Goal: Task Accomplishment & Management: Use online tool/utility

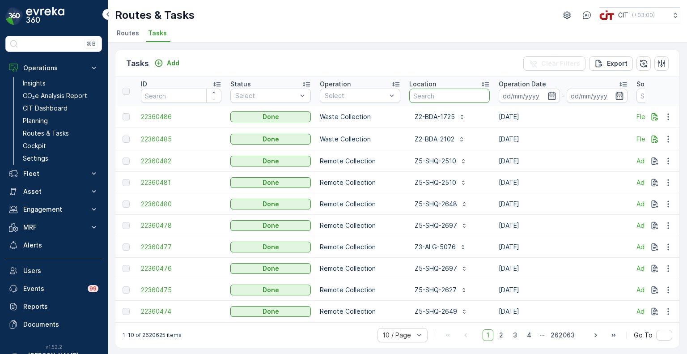
click at [435, 91] on input "text" at bounding box center [449, 96] width 80 height 14
paste input "Z2-BDA-5872"
type input "Z2-BDA-5872"
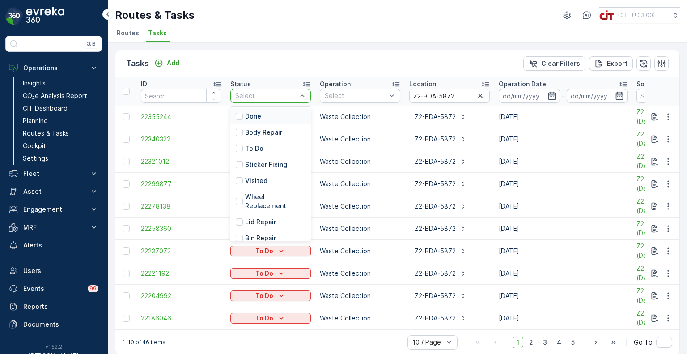
click at [263, 115] on div "Done" at bounding box center [270, 116] width 80 height 16
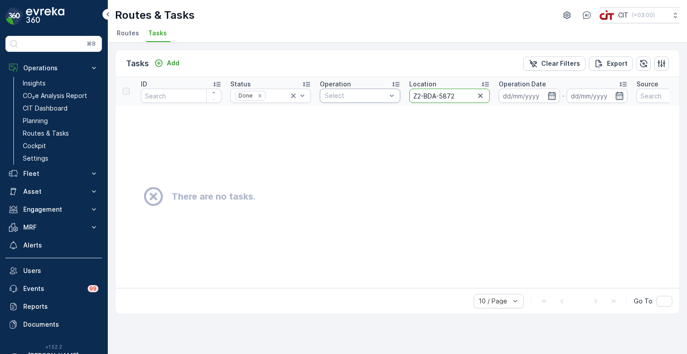
drag, startPoint x: 460, startPoint y: 96, endPoint x: 390, endPoint y: 98, distance: 69.8
paste input "3679"
type input "Z2-BDA-3679"
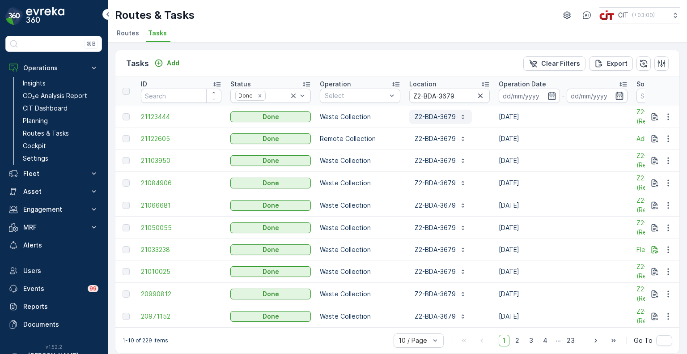
click at [436, 115] on p "Z2-BDA-3679" at bounding box center [434, 116] width 41 height 9
drag, startPoint x: 459, startPoint y: 94, endPoint x: 414, endPoint y: 92, distance: 44.7
click at [414, 92] on input "Z2-BDA-3679" at bounding box center [449, 96] width 80 height 14
paste input "218"
type input "Z2-BDA-2189"
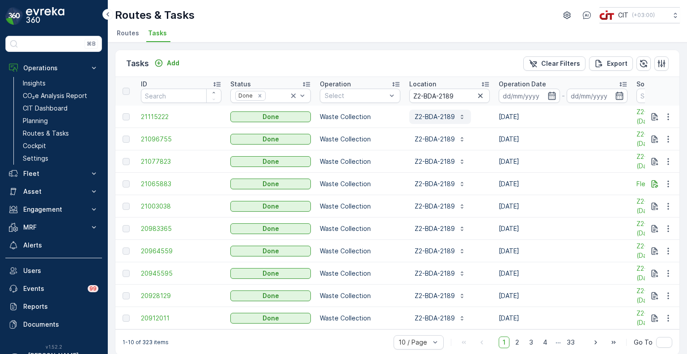
click at [439, 116] on p "Z2-BDA-2189" at bounding box center [434, 116] width 40 height 9
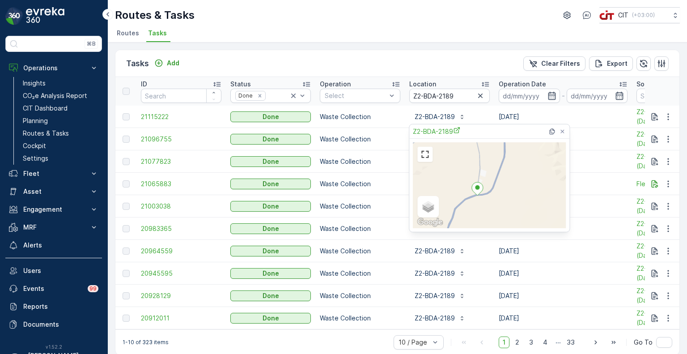
click at [327, 44] on div "Tasks Add Clear Filters Export ID Status Done Operation Select Location Z2-BDA-…" at bounding box center [397, 197] width 579 height 311
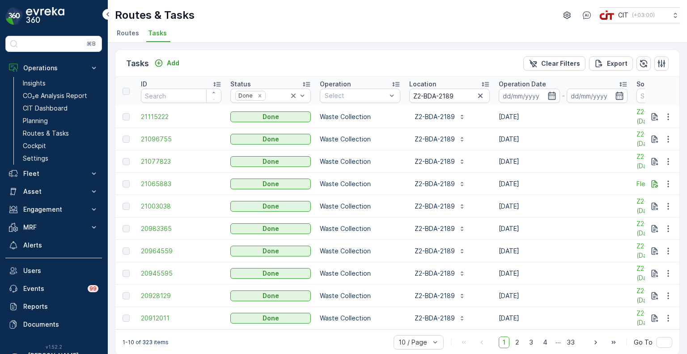
click at [261, 48] on div "Tasks Add Clear Filters Export ID Status Done Operation Select Location Z2-BDA-…" at bounding box center [397, 197] width 579 height 311
